Goal: Task Accomplishment & Management: Manage account settings

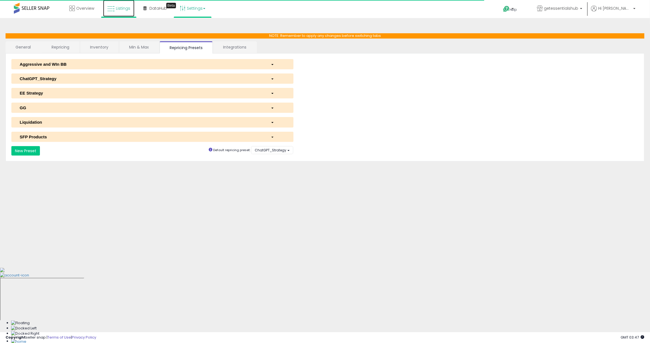
click at [118, 6] on span "Listings" at bounding box center [123, 9] width 14 height 6
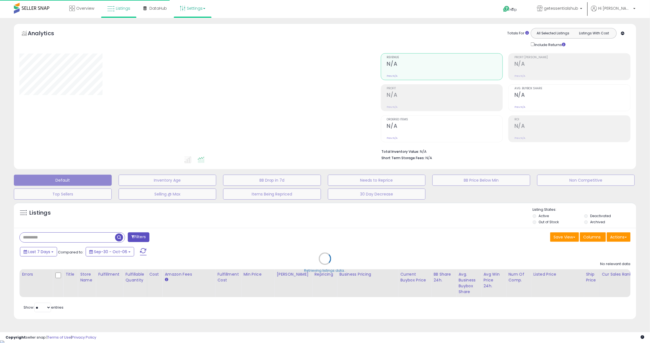
click at [195, 10] on link "Settings" at bounding box center [193, 8] width 34 height 17
click at [192, 28] on link "Store settings" at bounding box center [193, 28] width 25 height 5
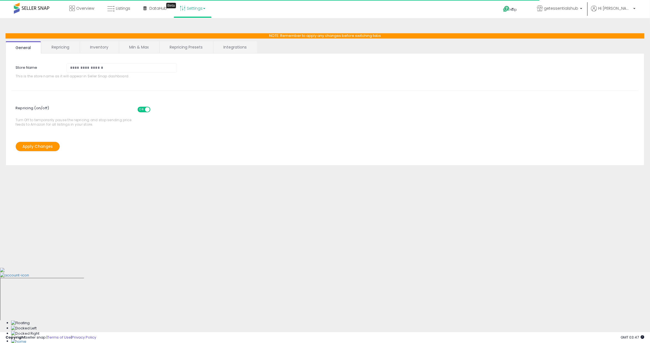
click at [98, 49] on link "Inventory" at bounding box center [99, 47] width 38 height 12
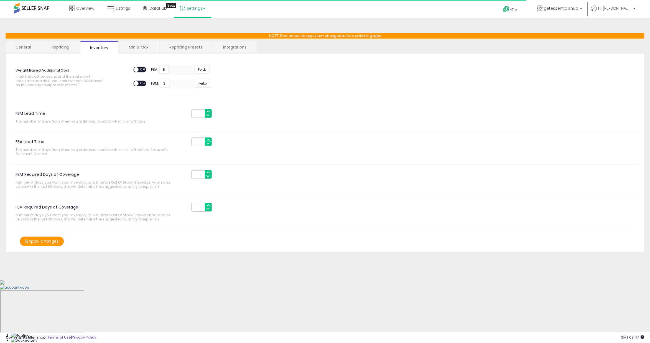
click at [148, 50] on link "Min & Max" at bounding box center [139, 47] width 40 height 12
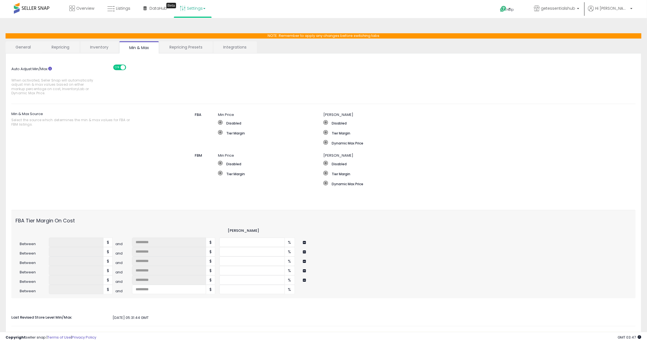
click at [334, 245] on div "* %" at bounding box center [375, 242] width 312 height 9
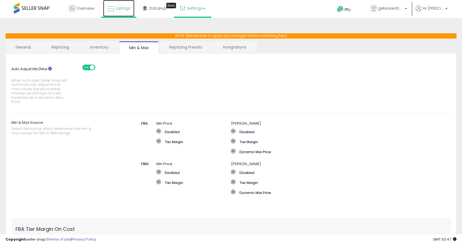
click at [117, 12] on link "Listings" at bounding box center [118, 8] width 31 height 17
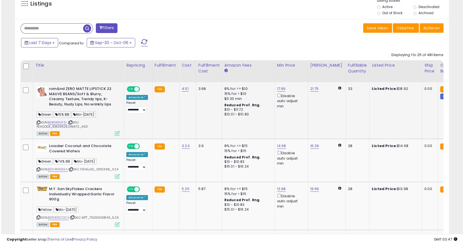
scroll to position [114, 252]
click at [116, 133] on icon at bounding box center [116, 133] width 5 height 5
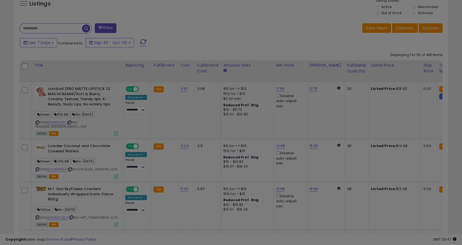
scroll to position [114, 253]
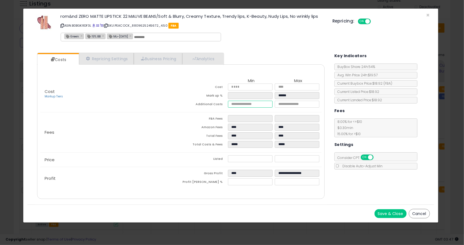
drag, startPoint x: 241, startPoint y: 104, endPoint x: 223, endPoint y: 104, distance: 17.7
click at [223, 104] on tr "Additional Costs **** ****" at bounding box center [251, 105] width 141 height 9
drag, startPoint x: 232, startPoint y: 181, endPoint x: 248, endPoint y: 181, distance: 16.1
click at [248, 181] on input "*****" at bounding box center [250, 181] width 45 height 7
click at [418, 212] on button "Cancel" at bounding box center [419, 213] width 21 height 9
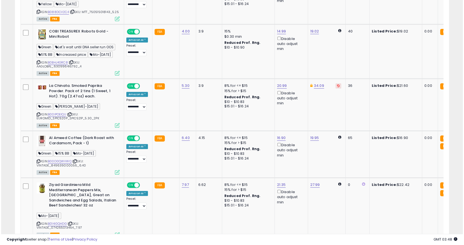
scroll to position [428, 0]
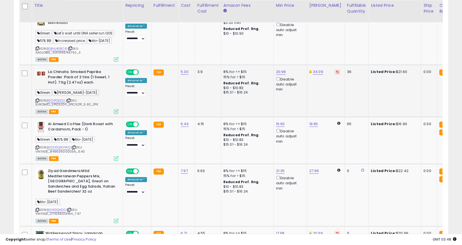
click at [115, 114] on icon at bounding box center [116, 111] width 5 height 5
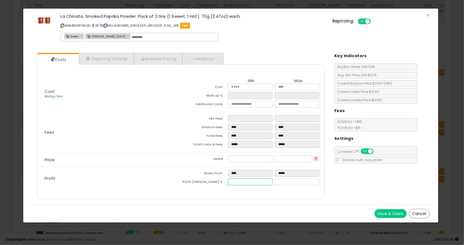
drag, startPoint x: 232, startPoint y: 182, endPoint x: 247, endPoint y: 182, distance: 15.5
click at [247, 182] on input "*****" at bounding box center [250, 181] width 45 height 7
drag, startPoint x: 232, startPoint y: 158, endPoint x: 243, endPoint y: 158, distance: 11.4
click at [243, 158] on input "*****" at bounding box center [250, 158] width 45 height 7
click at [419, 210] on button "Cancel" at bounding box center [419, 213] width 21 height 9
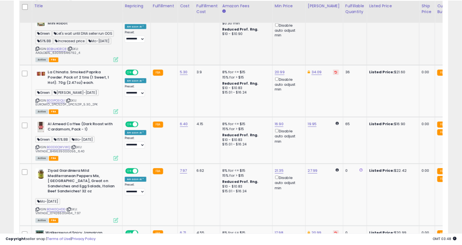
scroll to position [277175, 277037]
